Goal: Information Seeking & Learning: Learn about a topic

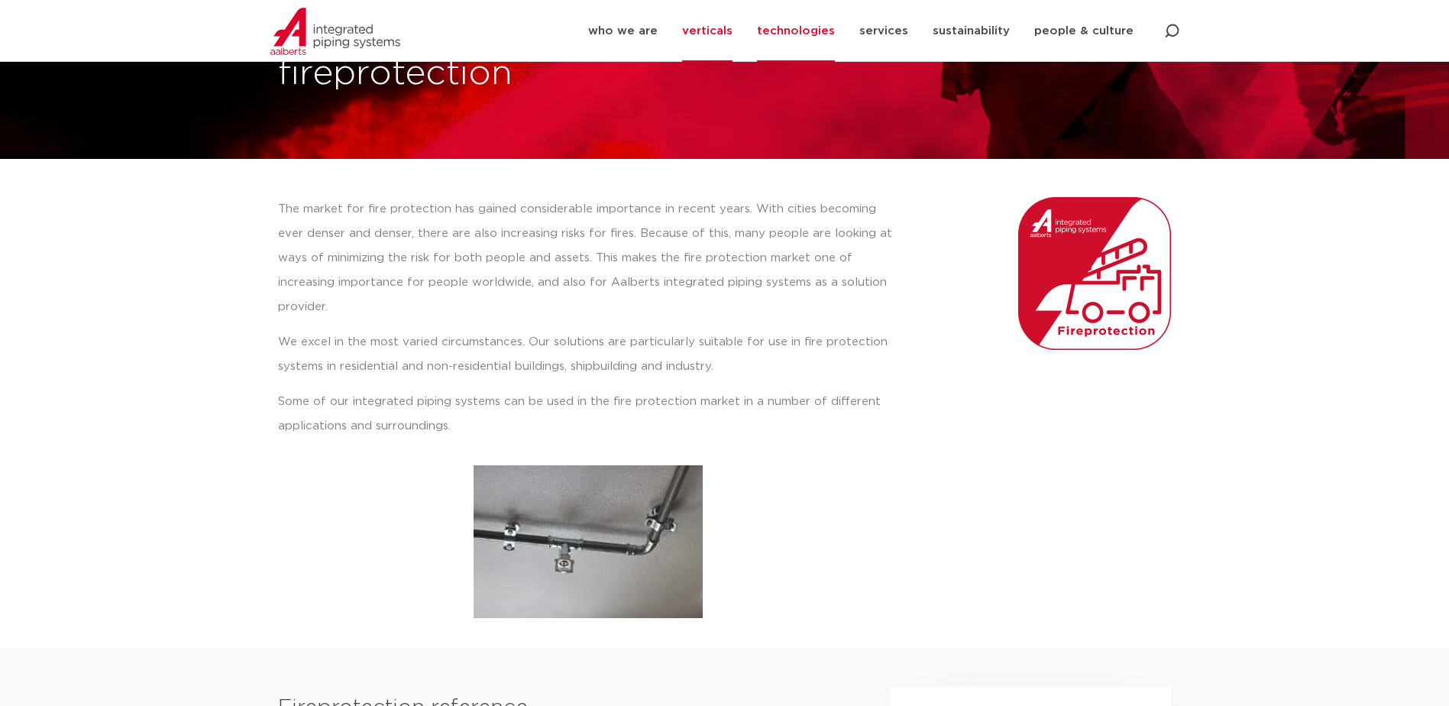
scroll to position [153, 0]
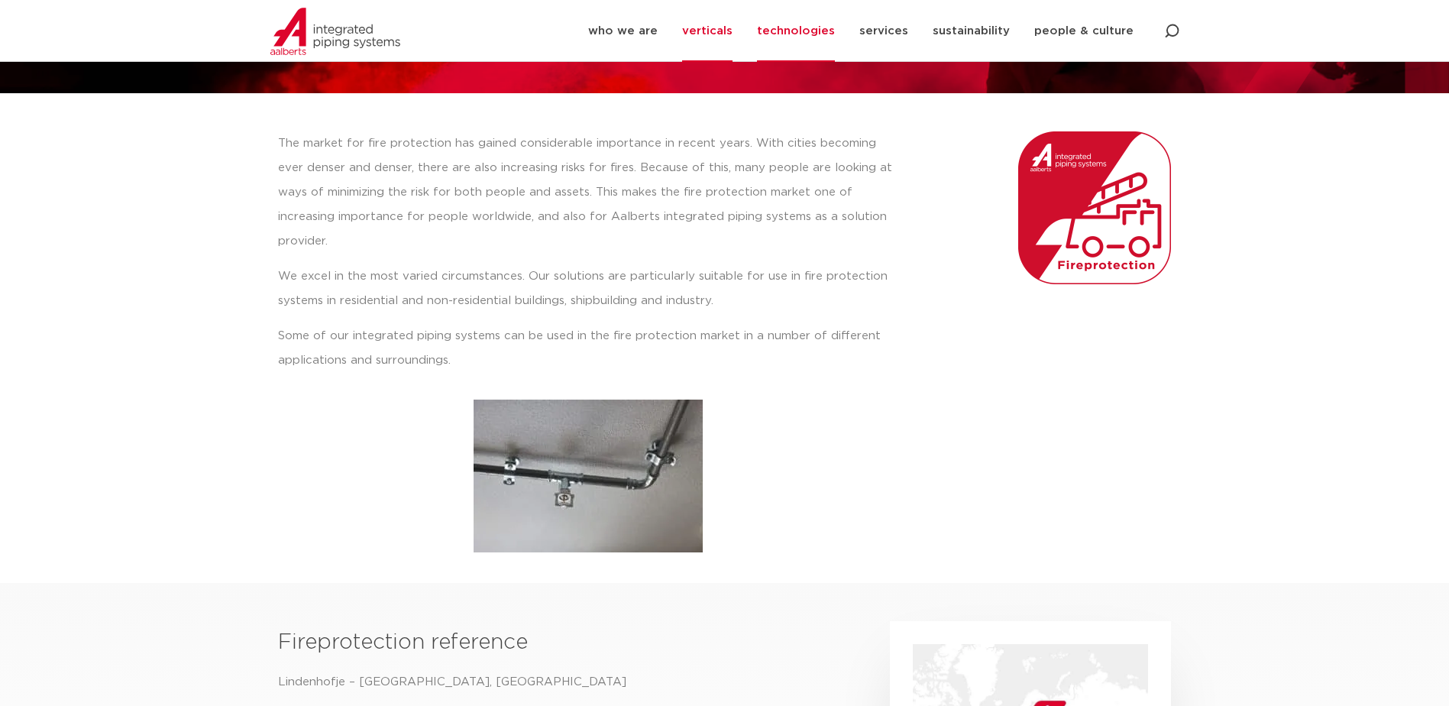
click at [796, 32] on link "technologies" at bounding box center [796, 31] width 78 height 62
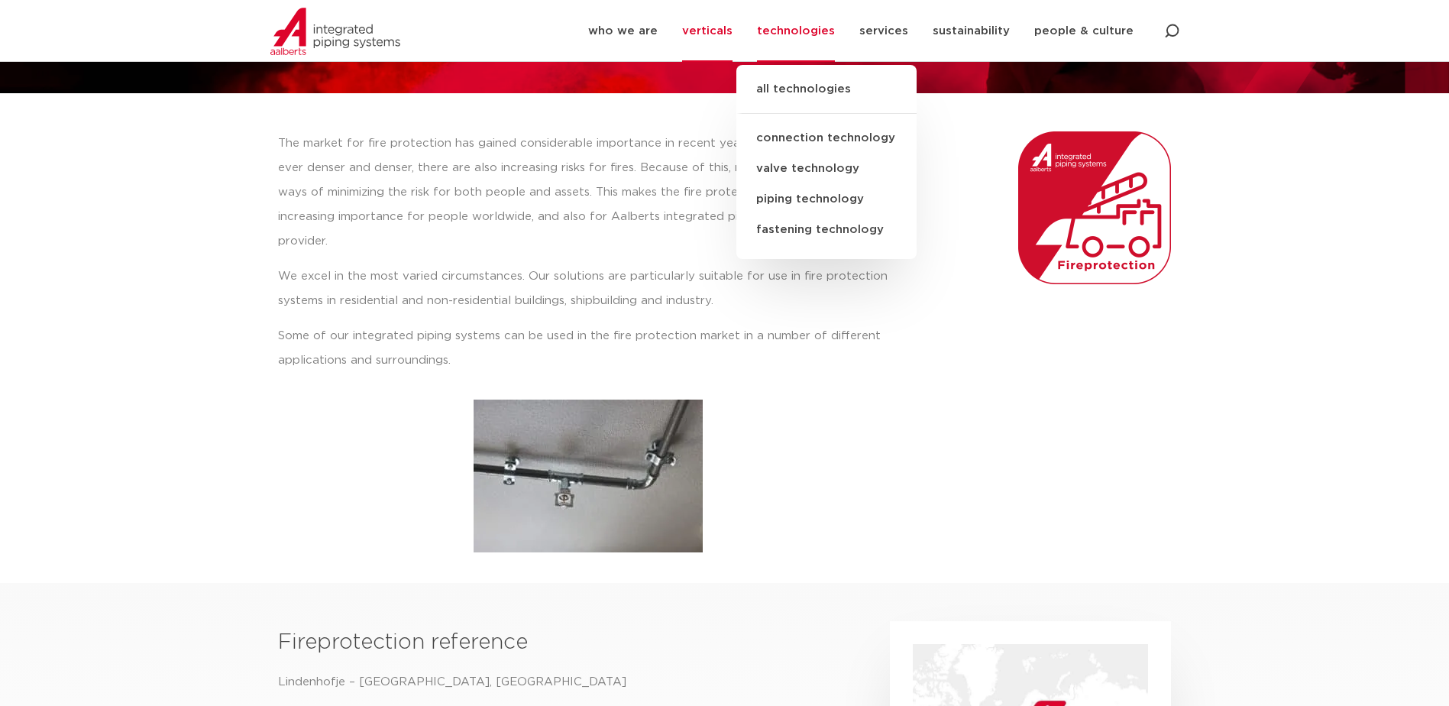
click at [814, 164] on link "valve technology" at bounding box center [827, 169] width 180 height 31
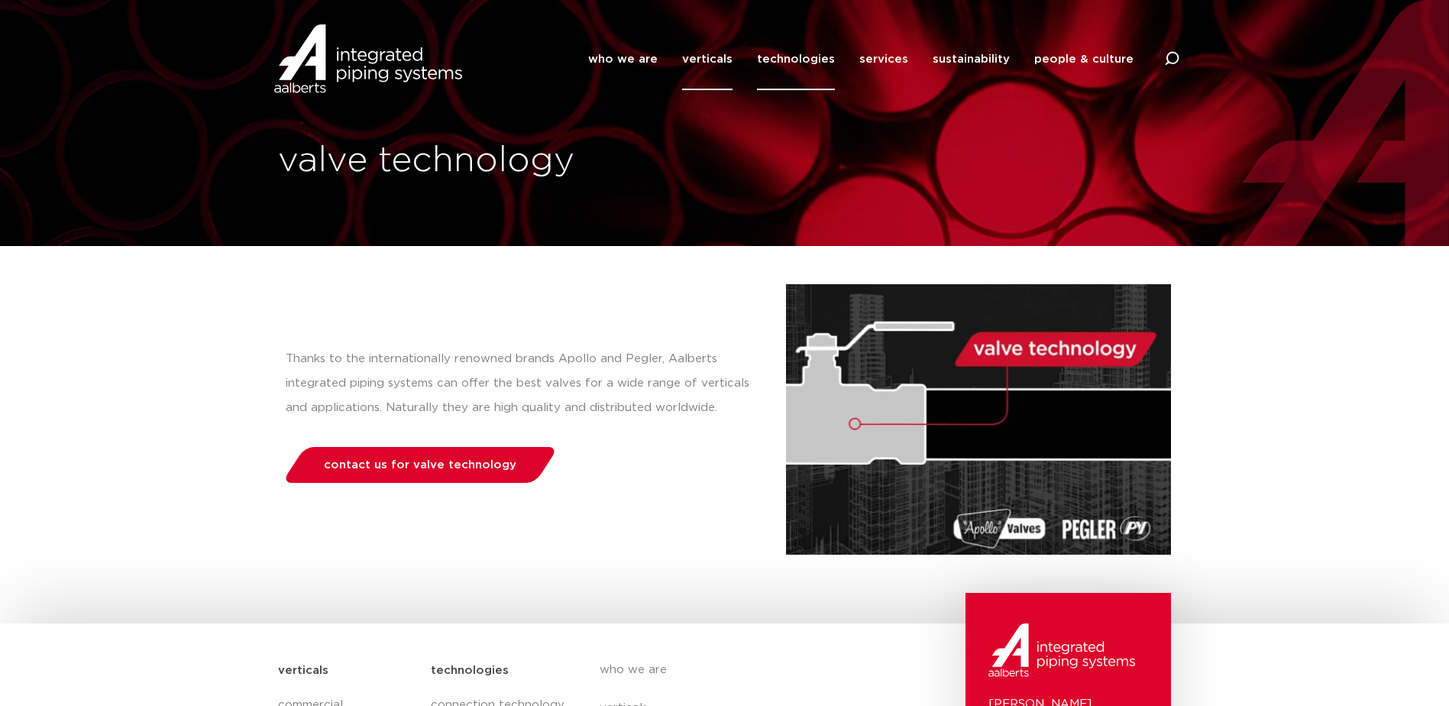
click at [714, 56] on link "verticals" at bounding box center [707, 59] width 50 height 62
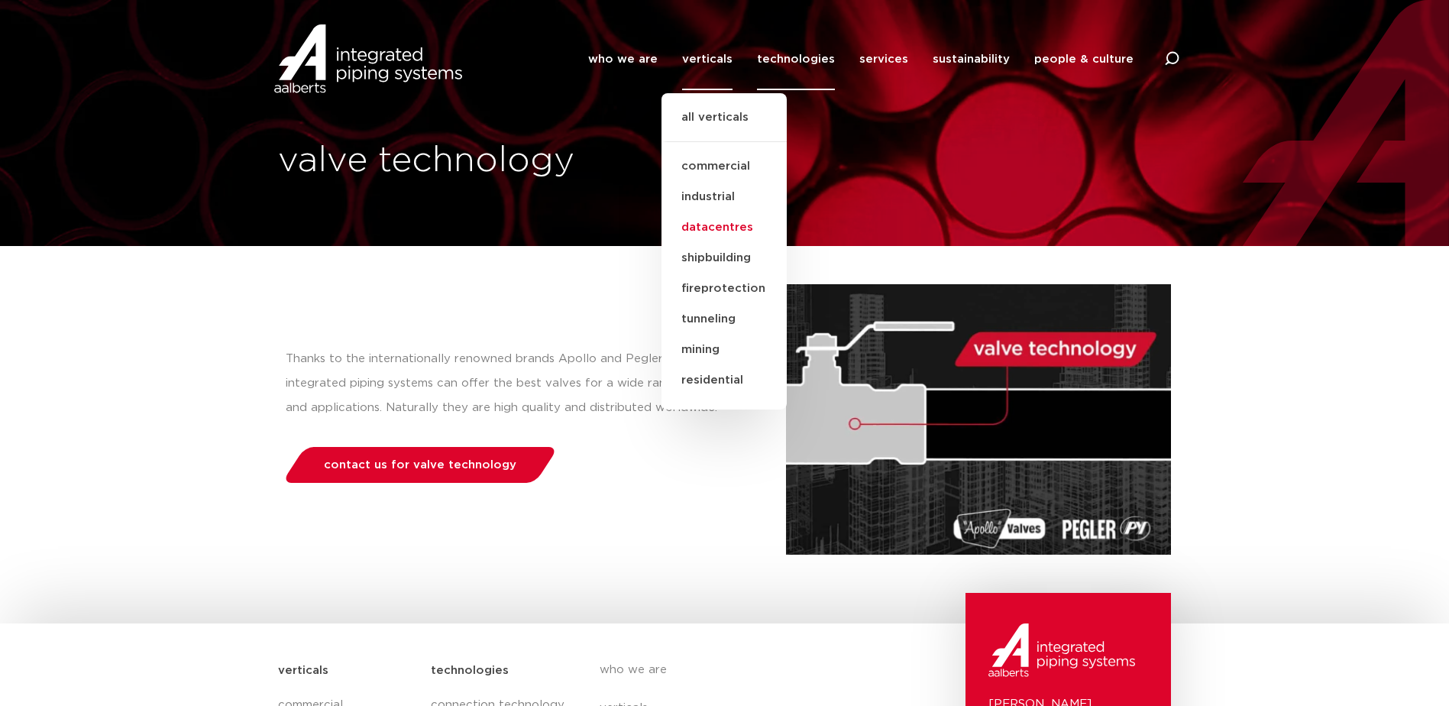
click at [731, 226] on link "datacentres" at bounding box center [724, 227] width 125 height 31
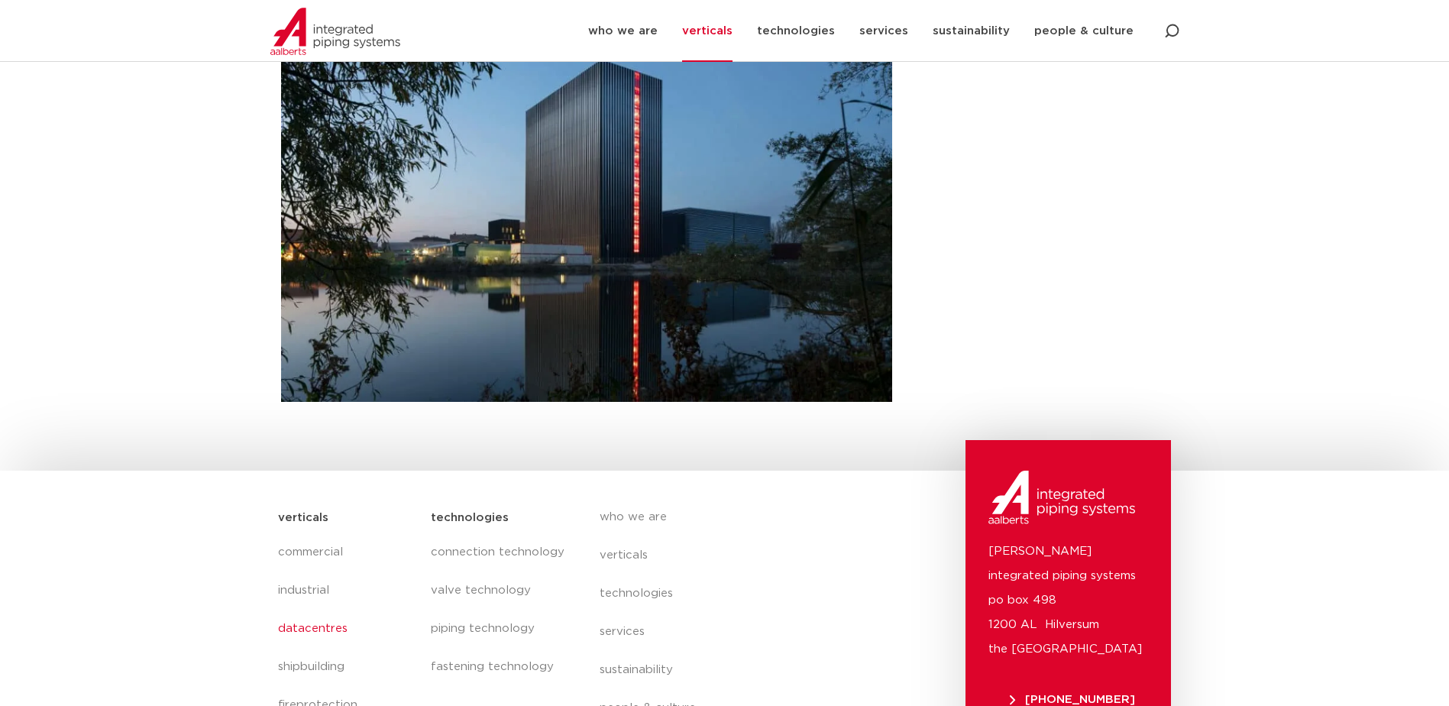
scroll to position [164, 0]
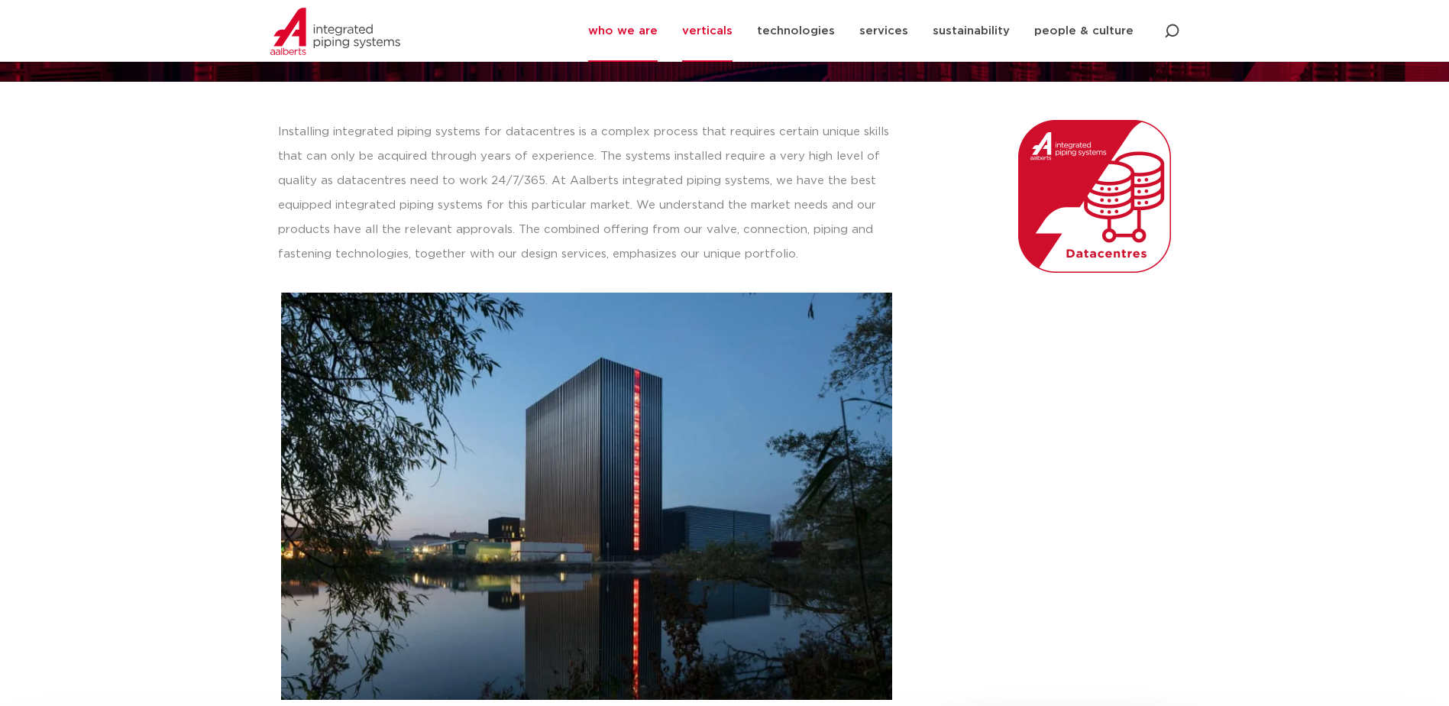
click at [653, 32] on link "who we are" at bounding box center [623, 31] width 70 height 62
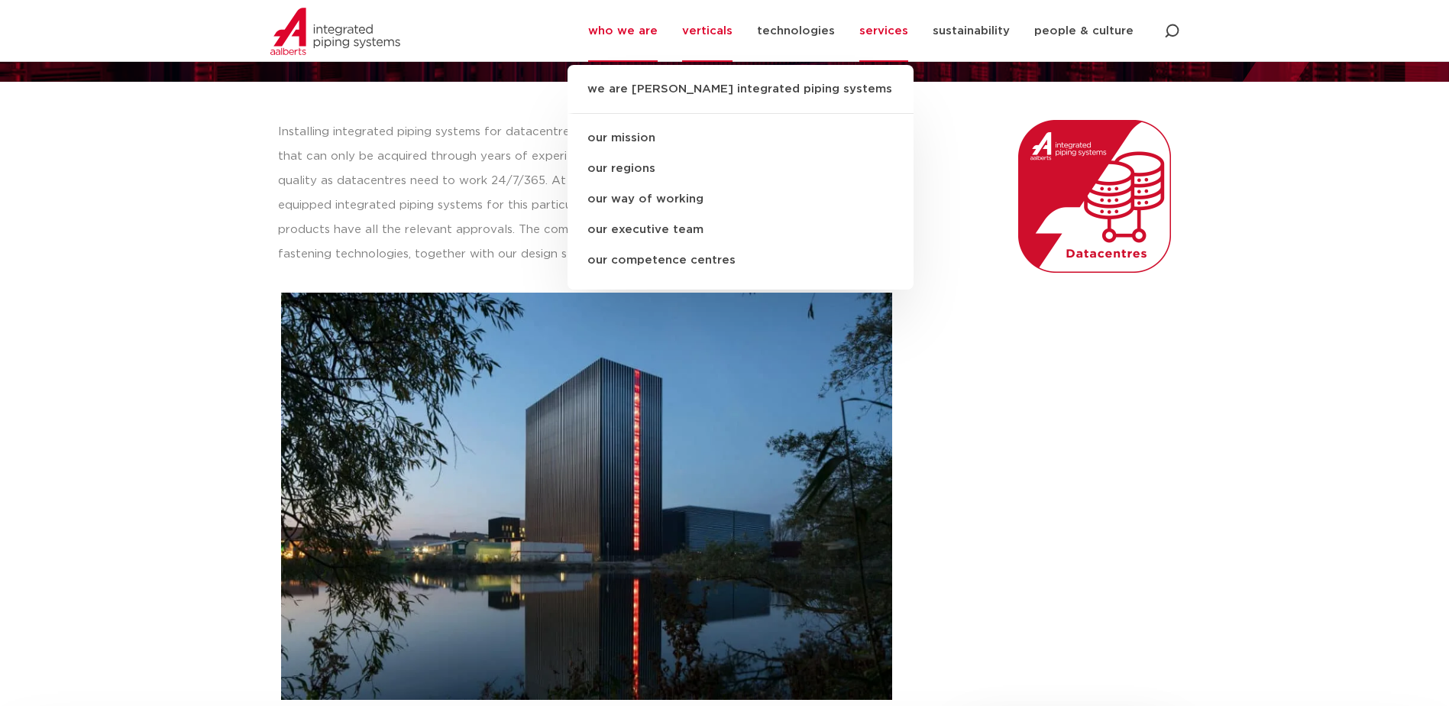
click at [896, 30] on link "services" at bounding box center [884, 31] width 49 height 62
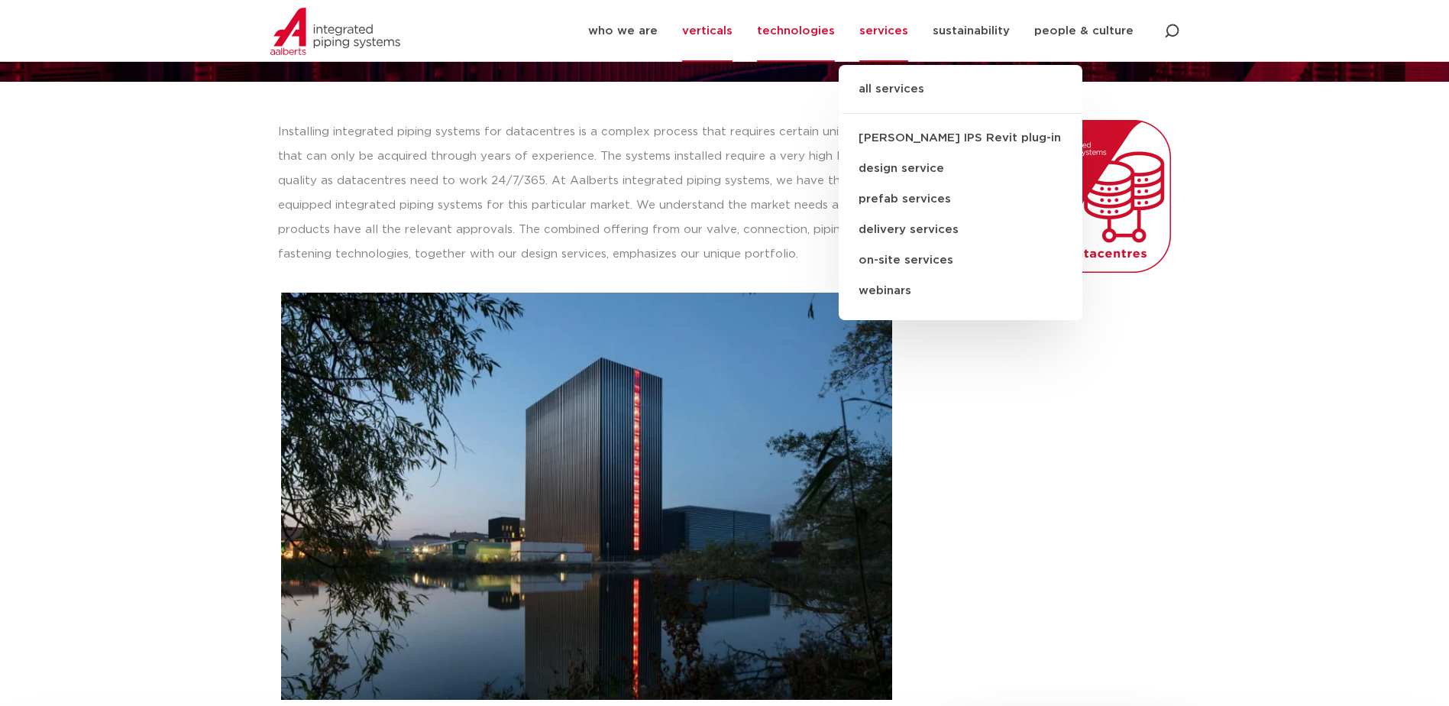
click at [806, 33] on link "technologies" at bounding box center [796, 31] width 78 height 62
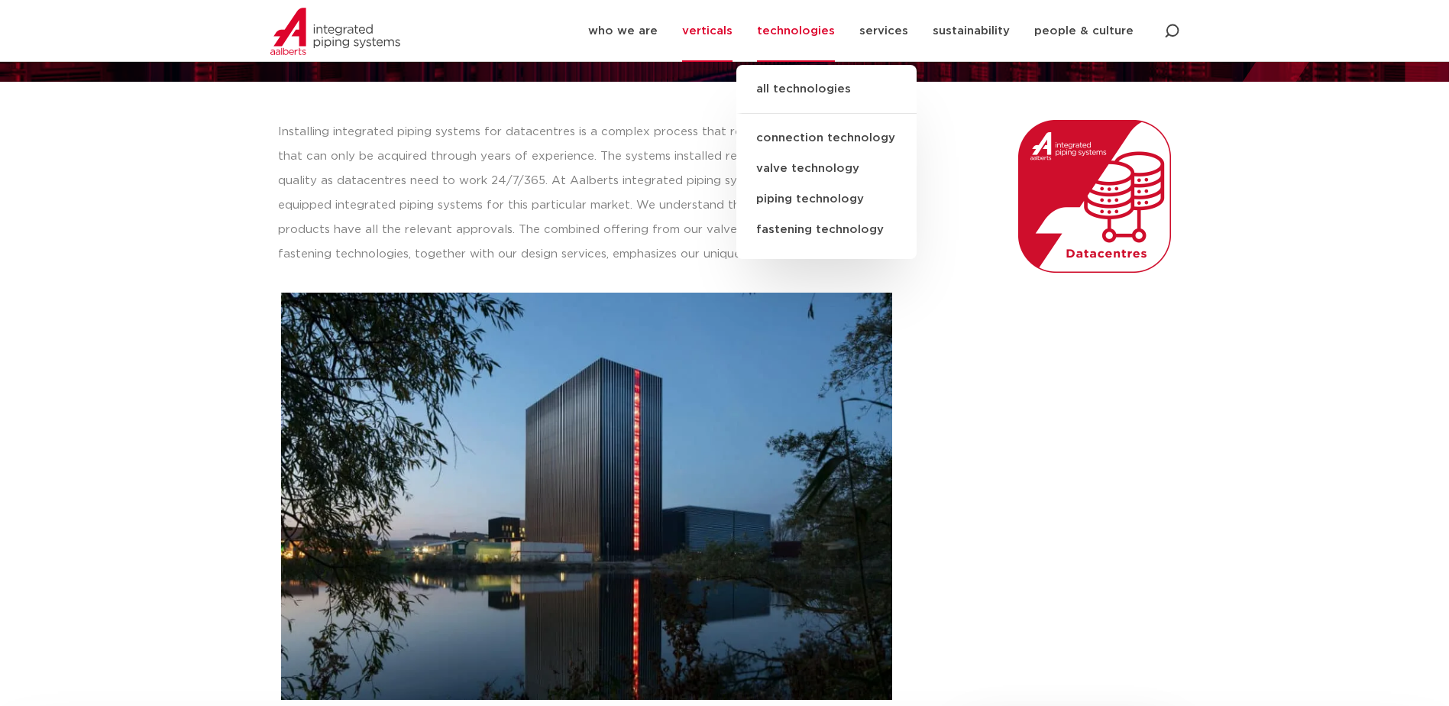
click at [802, 164] on link "valve technology" at bounding box center [827, 169] width 180 height 31
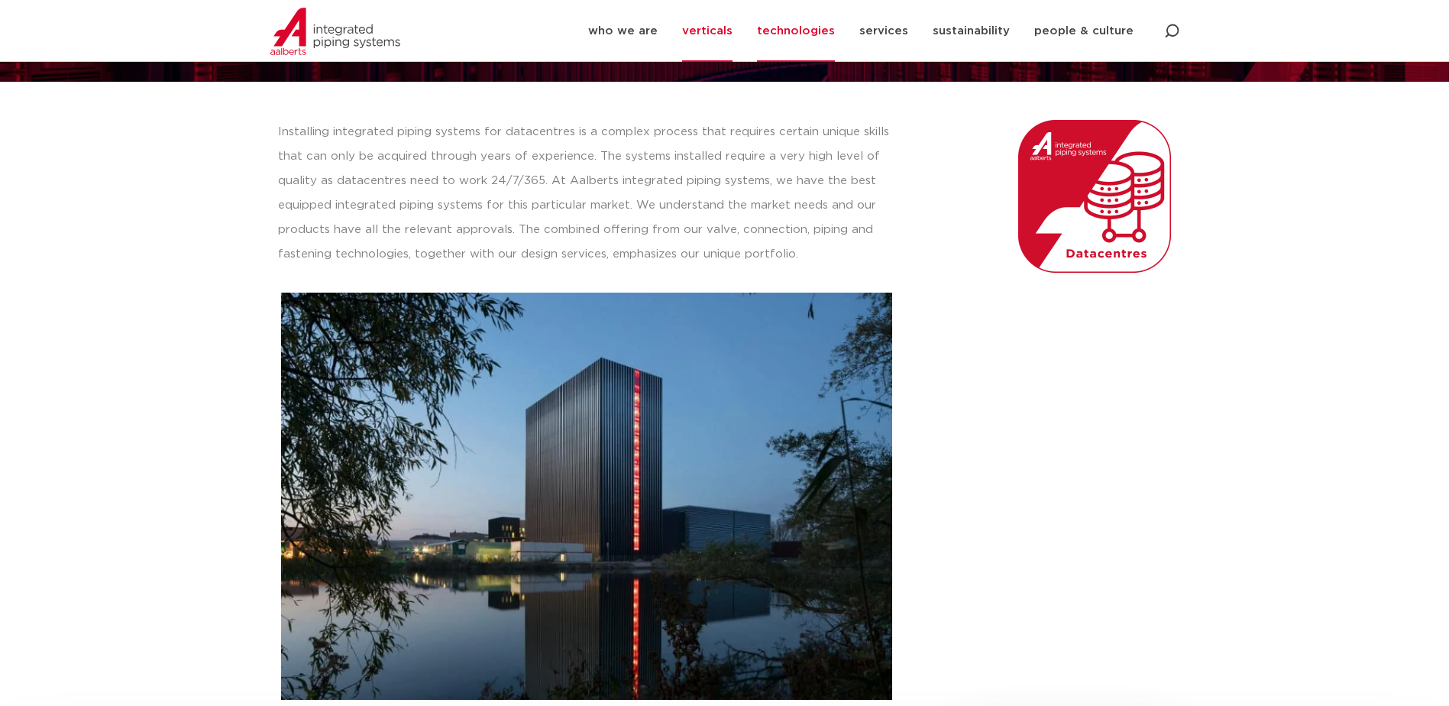
click at [792, 28] on link "technologies" at bounding box center [796, 31] width 78 height 62
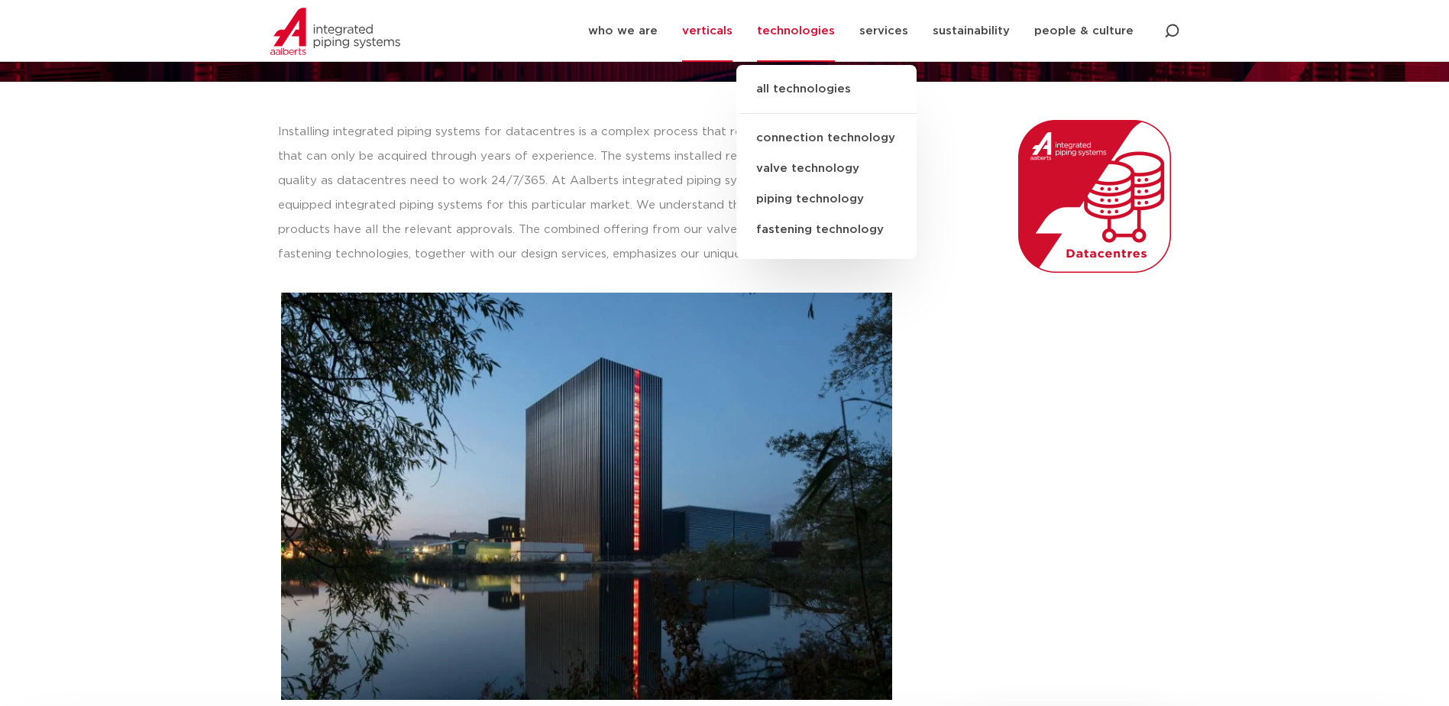
click at [816, 167] on link "valve technology" at bounding box center [827, 169] width 180 height 31
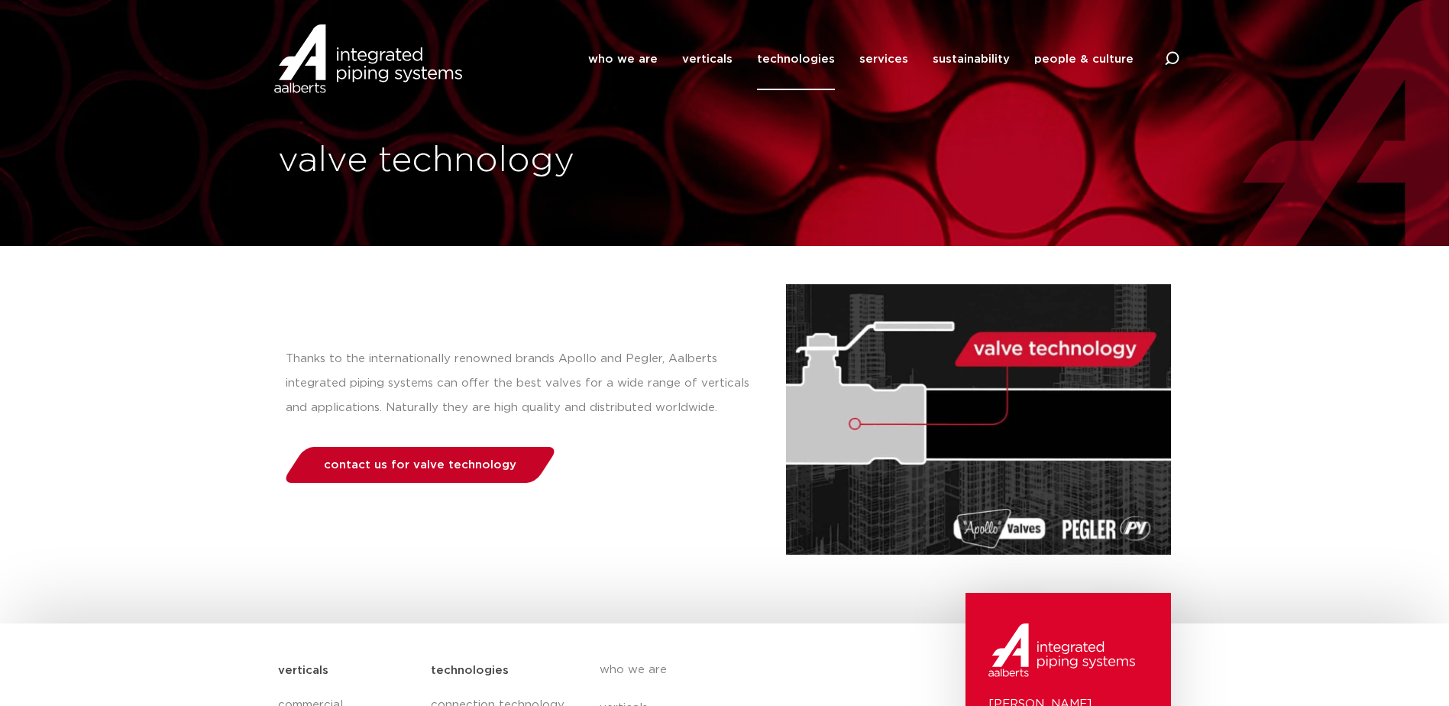
click at [413, 461] on span "contact us for valve technology" at bounding box center [420, 464] width 193 height 11
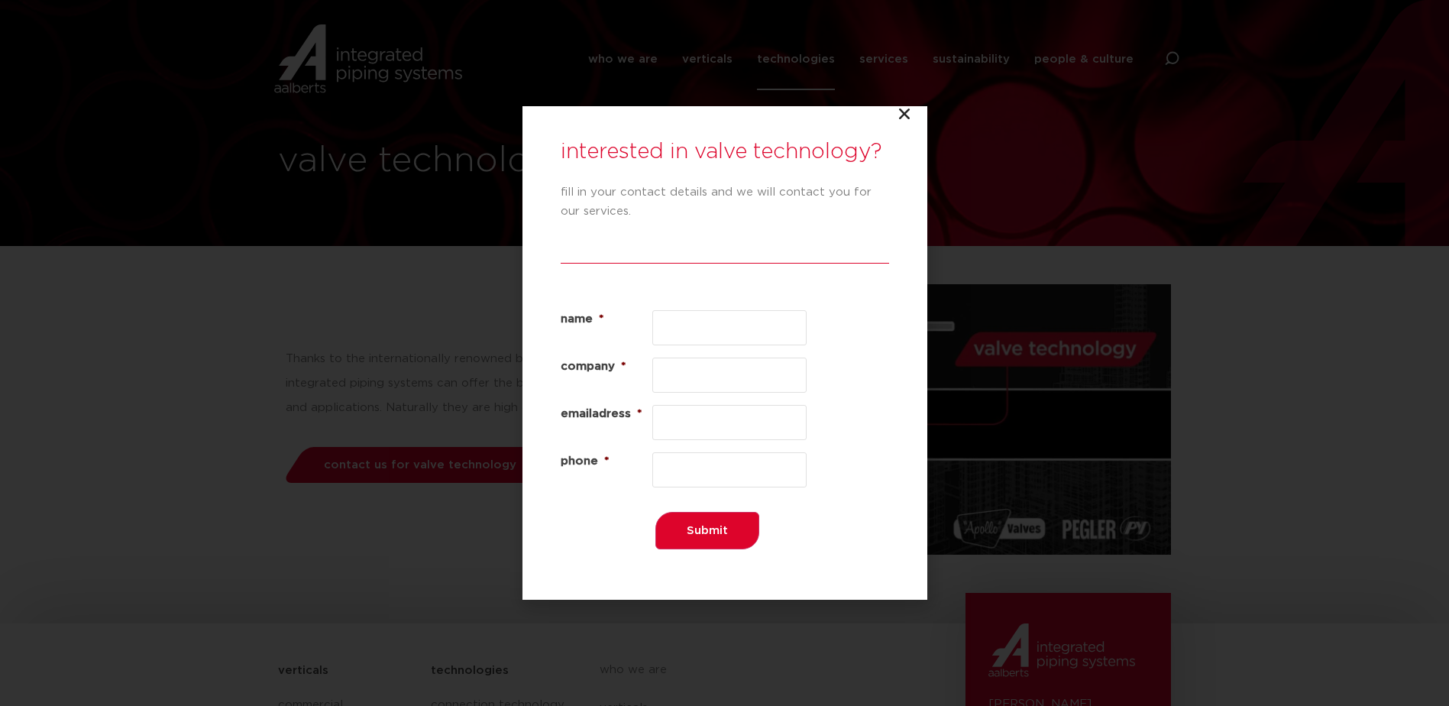
click at [902, 112] on icon "Close" at bounding box center [904, 113] width 15 height 15
click at [905, 113] on icon "Close" at bounding box center [904, 113] width 15 height 15
click at [902, 114] on icon "Close" at bounding box center [904, 113] width 15 height 15
click at [903, 112] on icon "Close" at bounding box center [904, 113] width 15 height 15
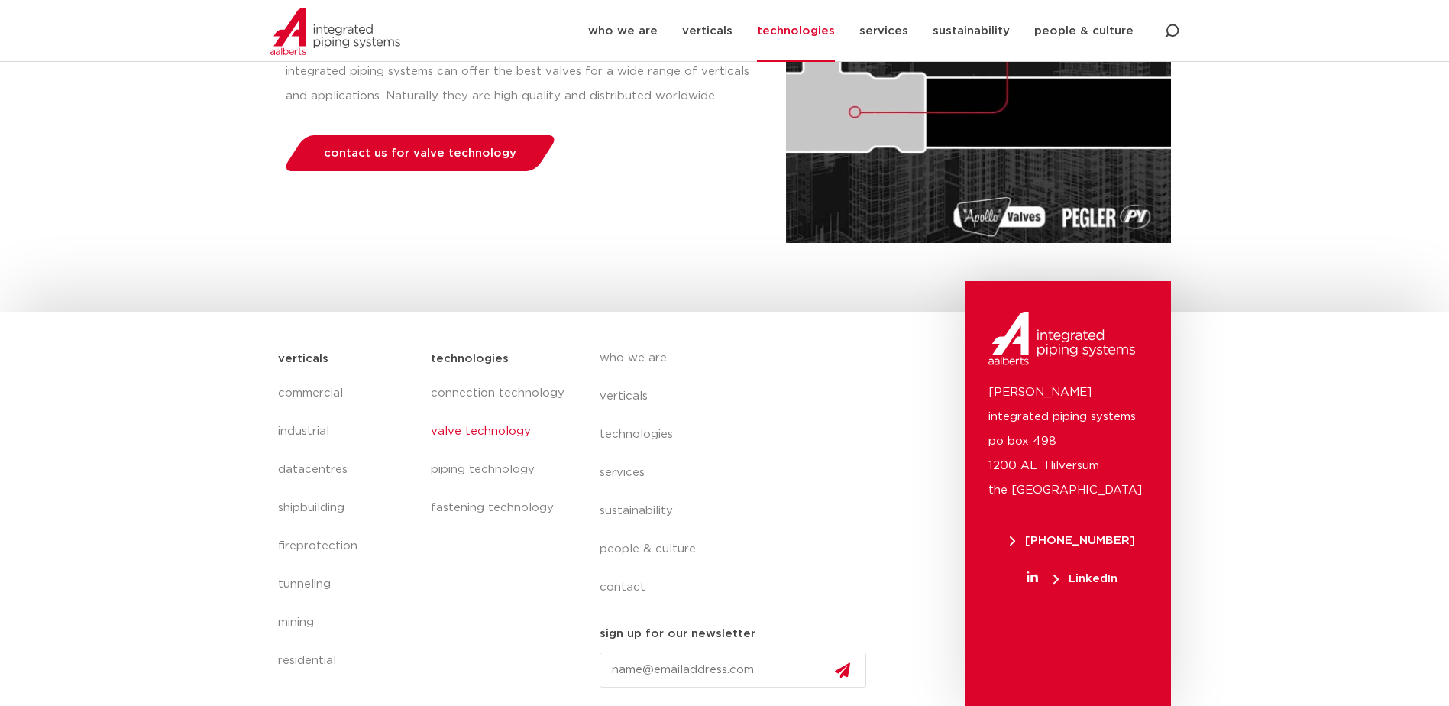
scroll to position [313, 0]
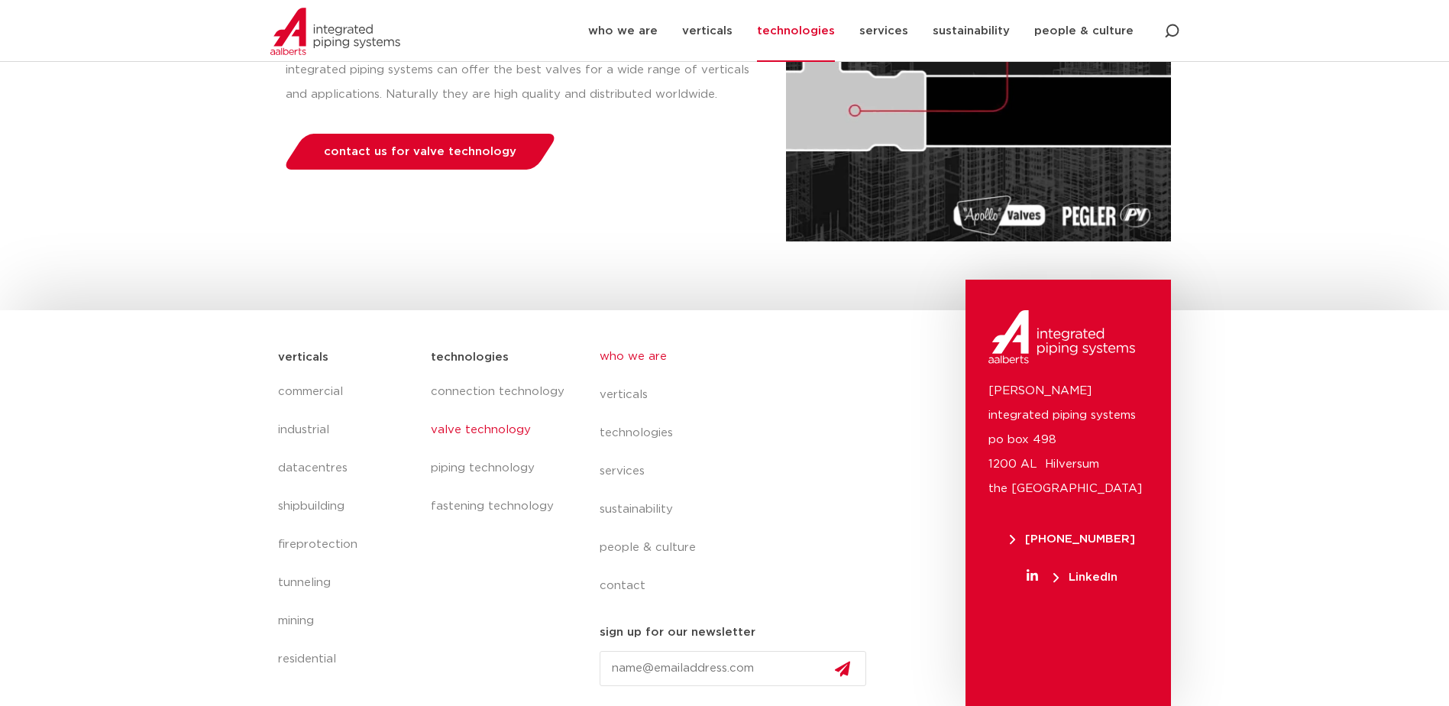
click at [637, 355] on link "who we are" at bounding box center [740, 357] width 280 height 38
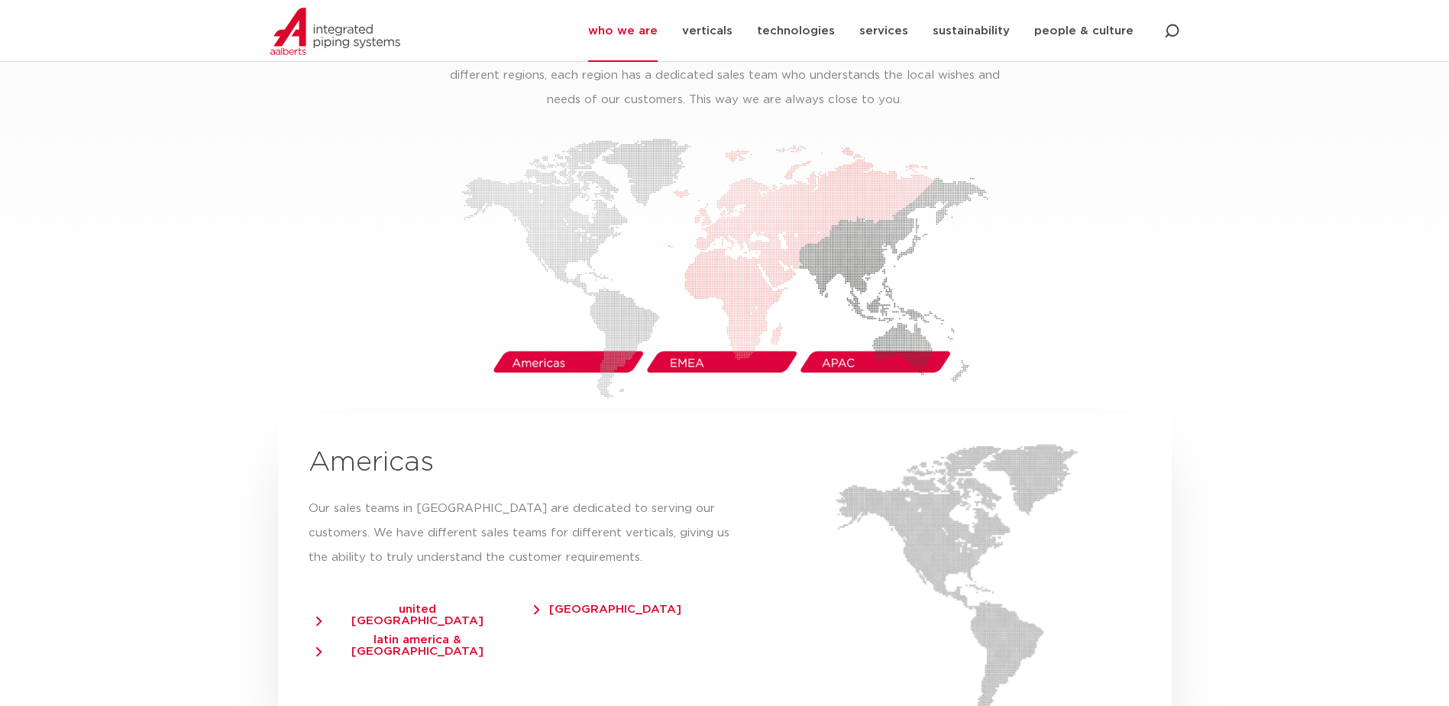
scroll to position [2368, 0]
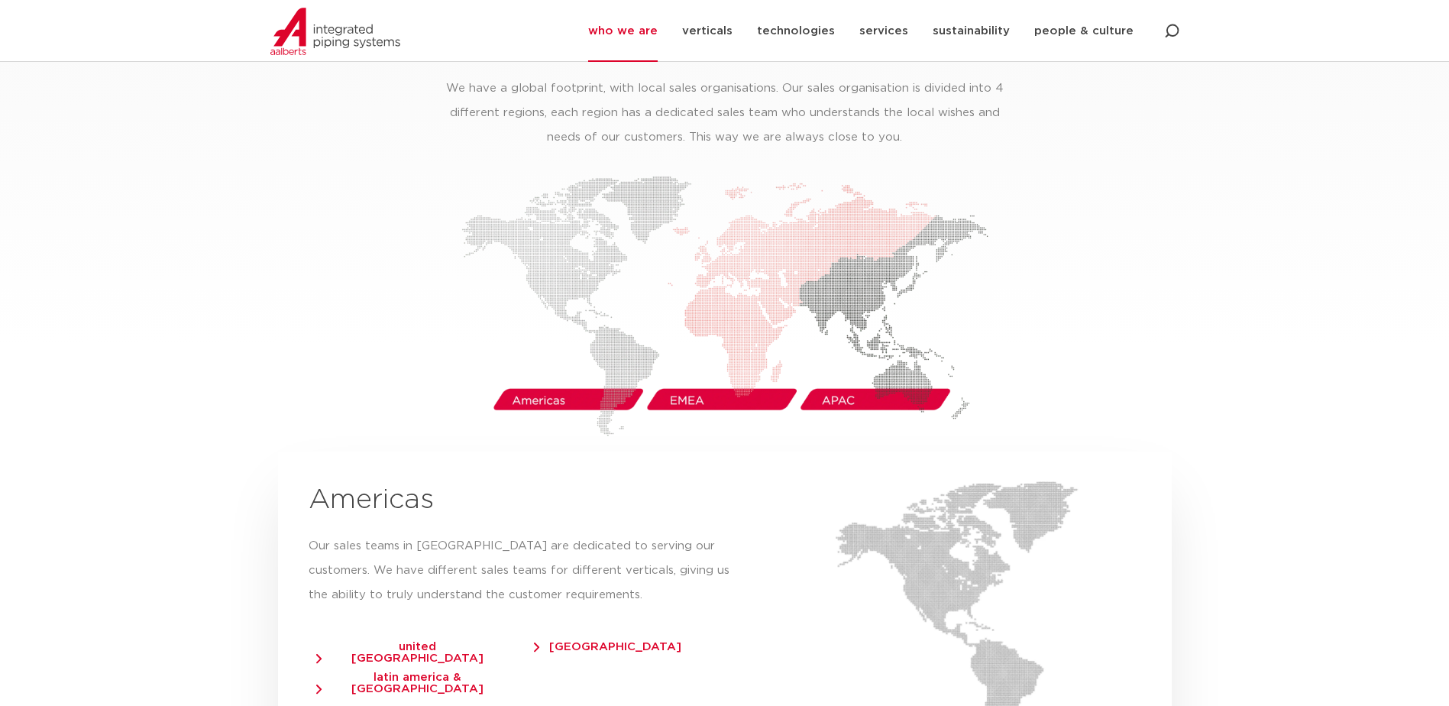
click at [540, 371] on img at bounding box center [724, 306] width 527 height 261
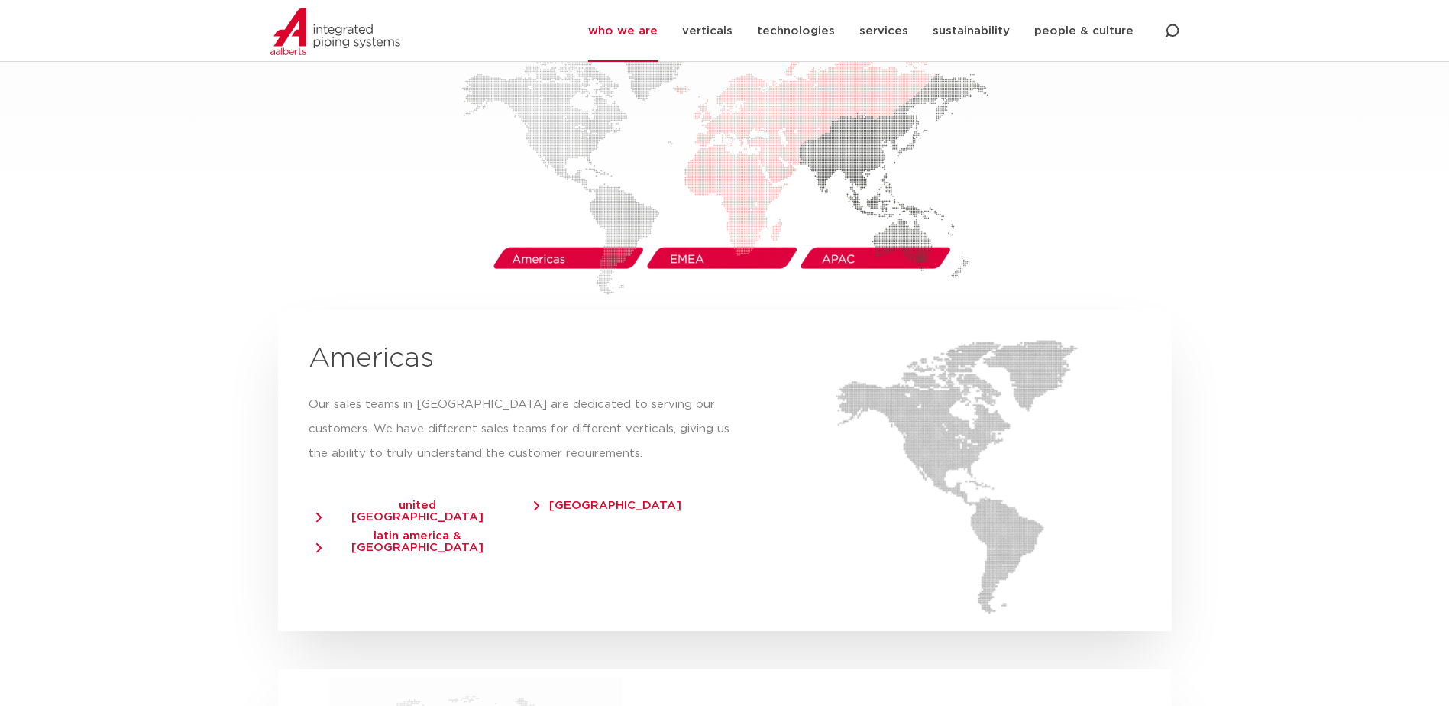
scroll to position [2521, 0]
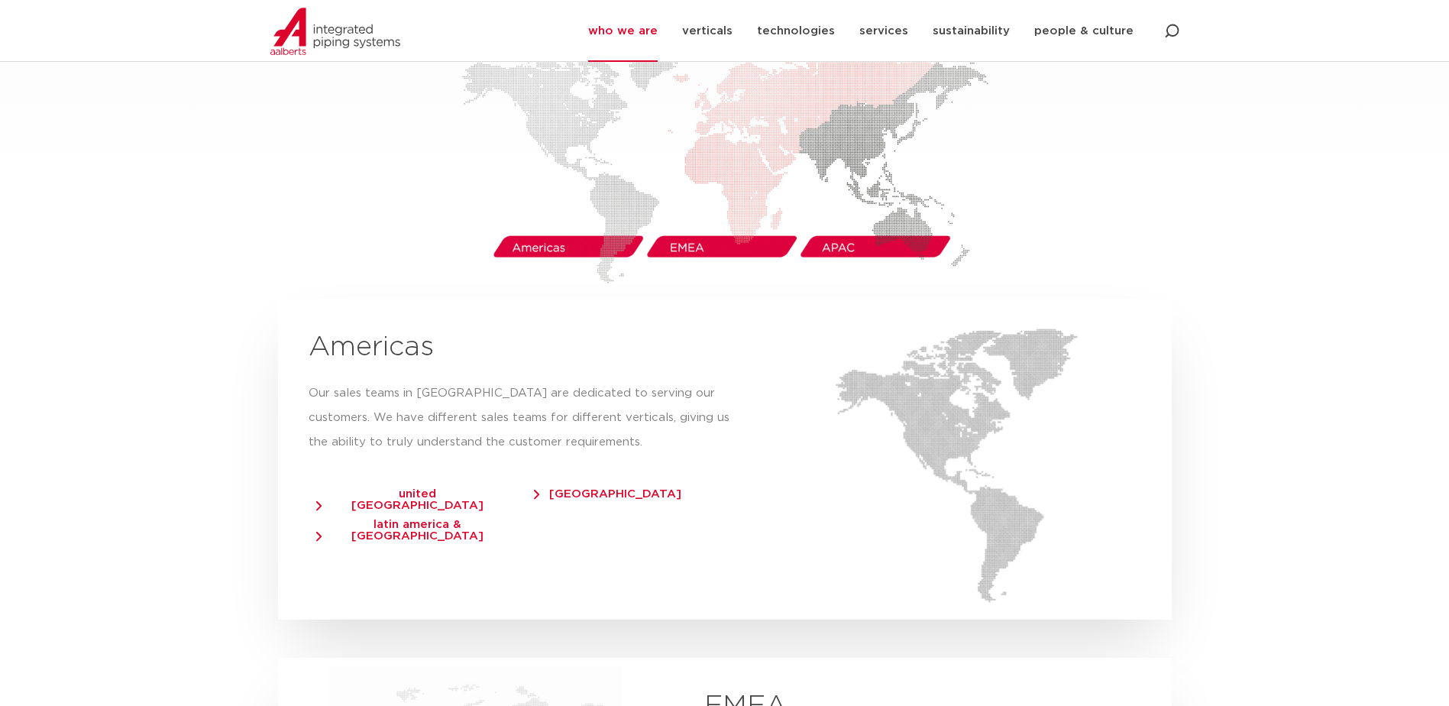
click at [422, 488] on span "united [GEOGRAPHIC_DATA]" at bounding box center [410, 499] width 188 height 23
